Goal: Navigation & Orientation: Go to known website

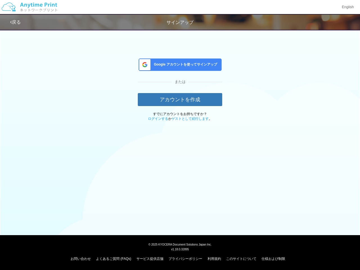
click at [180, 135] on div "戻る サインアップ Google アカウントを使ってサインアップ または アカウントを作成 すでにアカウントをお持ちですか？ ログインする か ゲストとして続…" at bounding box center [180, 80] width 360 height 160
click at [29, 7] on img at bounding box center [29, 7] width 60 height 20
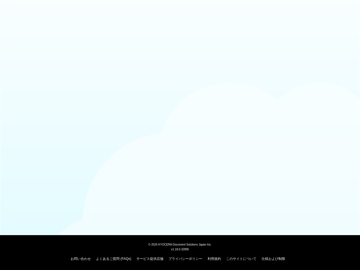
click at [347, 7] on div at bounding box center [180, 13] width 360 height 27
click at [16, 22] on div at bounding box center [180, 13] width 360 height 27
click at [180, 65] on body "© [DATE] KYOCERA Document Solutions Japan Inc. v1.18.0.32895 お問い合わせ よくあるご質問 (FA…" at bounding box center [180, 135] width 360 height 270
click at [180, 99] on body "© [DATE] KYOCERA Document Solutions Japan Inc. v1.18.0.32895 お問い合わせ よくあるご質問 (FA…" at bounding box center [180, 135] width 360 height 270
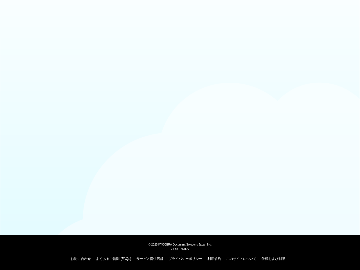
click at [157, 119] on body "© [DATE] KYOCERA Document Solutions Japan Inc. v1.18.0.32895 お問い合わせ よくあるご質問 (FA…" at bounding box center [180, 135] width 360 height 270
click at [191, 119] on body "© [DATE] KYOCERA Document Solutions Japan Inc. v1.18.0.32895 お問い合わせ よくあるご質問 (FA…" at bounding box center [180, 135] width 360 height 270
